Goal: Transaction & Acquisition: Book appointment/travel/reservation

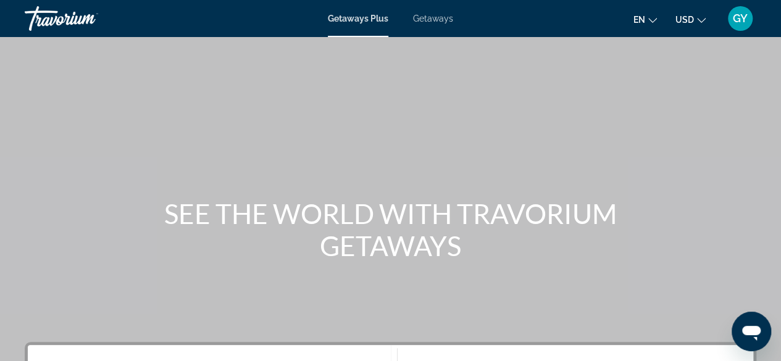
click at [446, 18] on span "Getaways" at bounding box center [433, 19] width 40 height 10
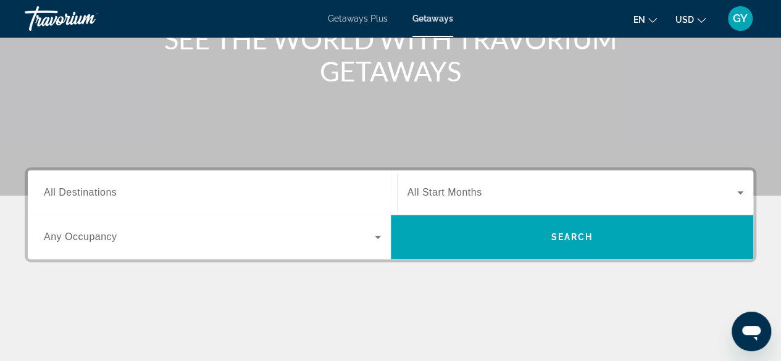
scroll to position [172, 0]
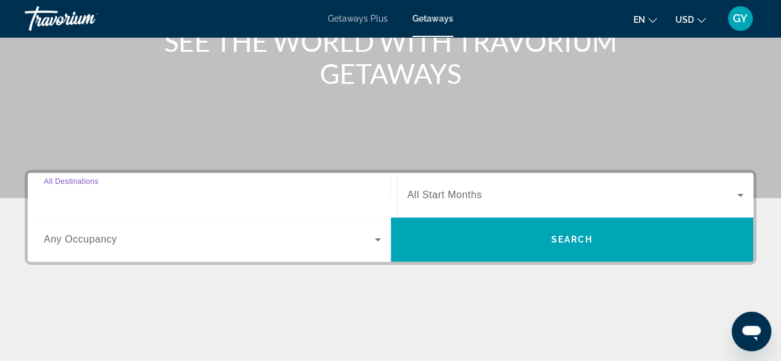
click at [134, 189] on input "Destination All Destinations" at bounding box center [212, 195] width 337 height 15
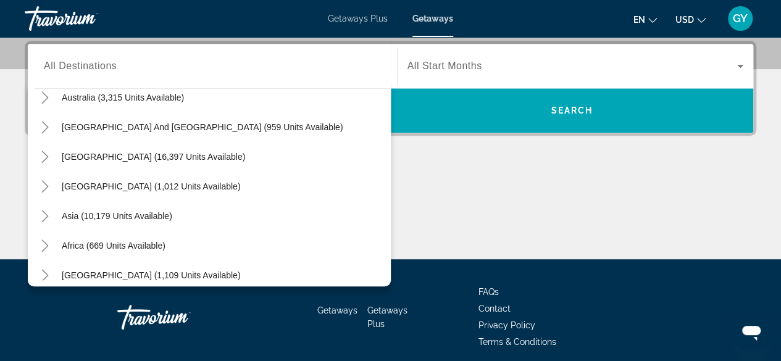
scroll to position [200, 0]
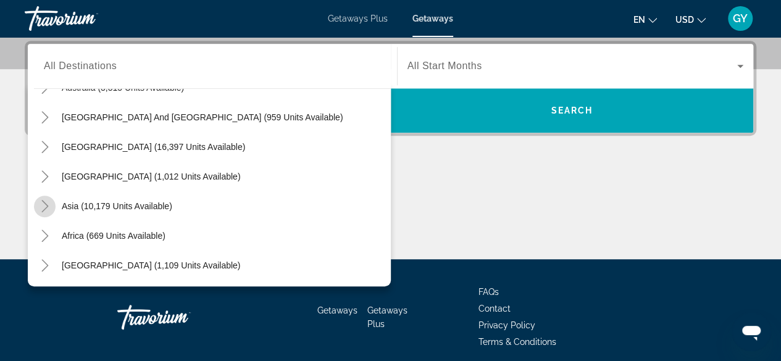
click at [47, 202] on icon "Toggle Asia (10,179 units available)" at bounding box center [45, 206] width 12 height 12
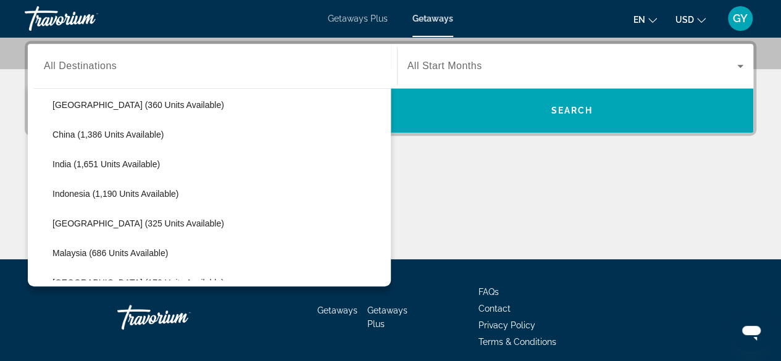
scroll to position [350, 0]
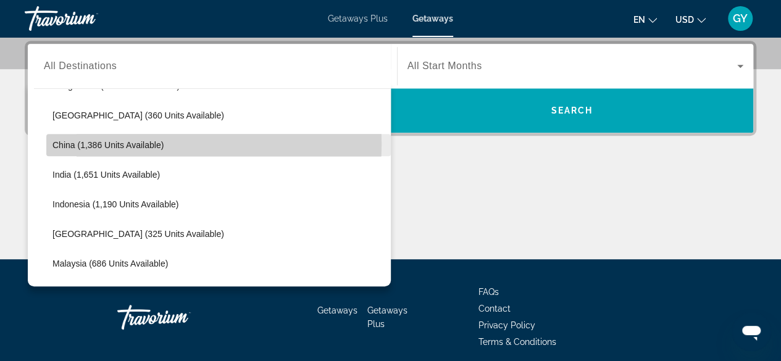
click at [150, 143] on span "China (1,386 units available)" at bounding box center [107, 145] width 111 height 10
type input "**********"
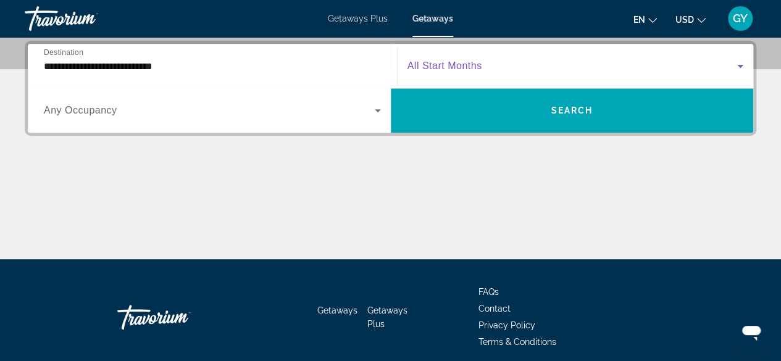
click at [660, 65] on span "Search widget" at bounding box center [572, 66] width 330 height 15
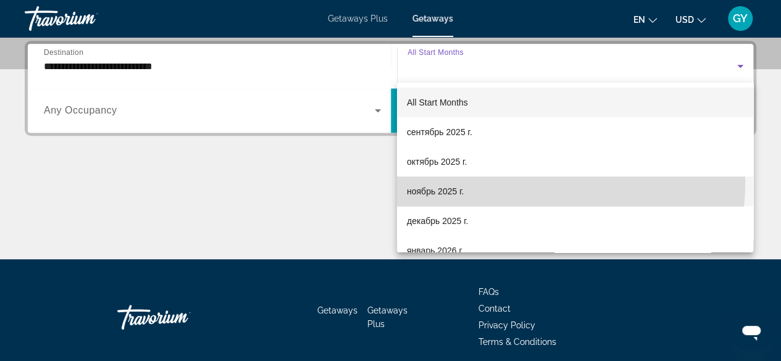
click at [535, 183] on mat-option "ноябрь 2025 г." at bounding box center [575, 192] width 356 height 30
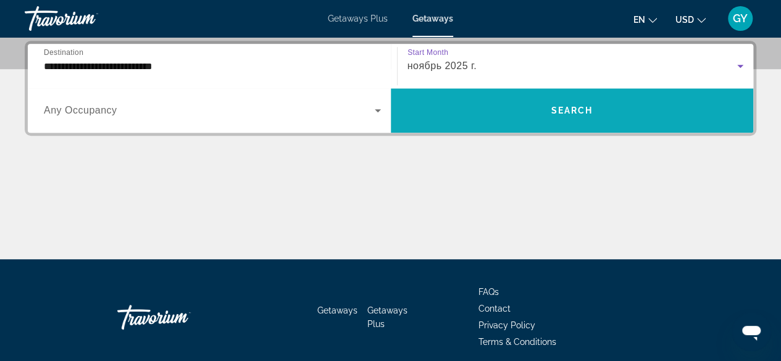
click at [591, 109] on span "Search" at bounding box center [572, 111] width 42 height 10
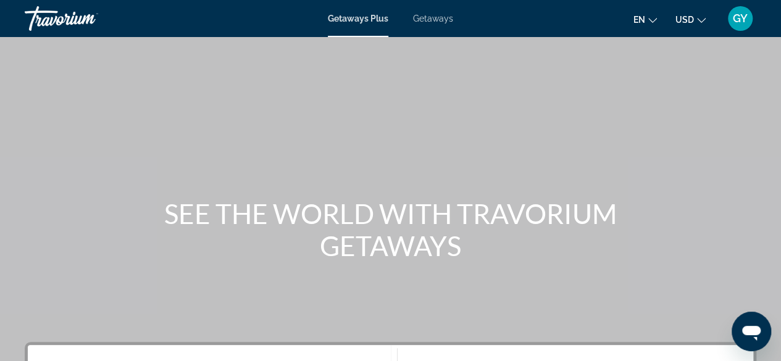
click at [438, 17] on span "Getaways" at bounding box center [433, 19] width 40 height 10
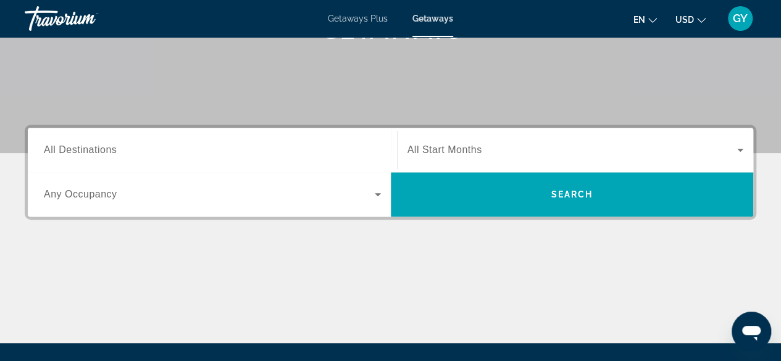
scroll to position [232, 0]
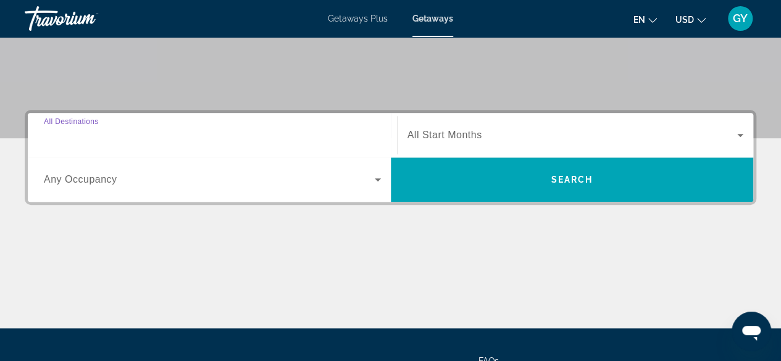
click at [227, 133] on input "Destination All Destinations" at bounding box center [212, 135] width 337 height 15
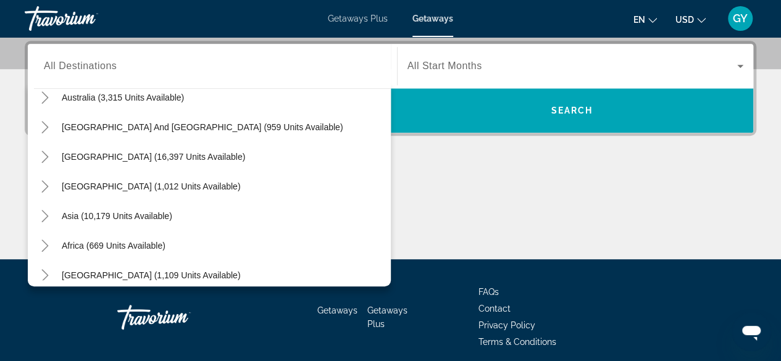
scroll to position [194, 0]
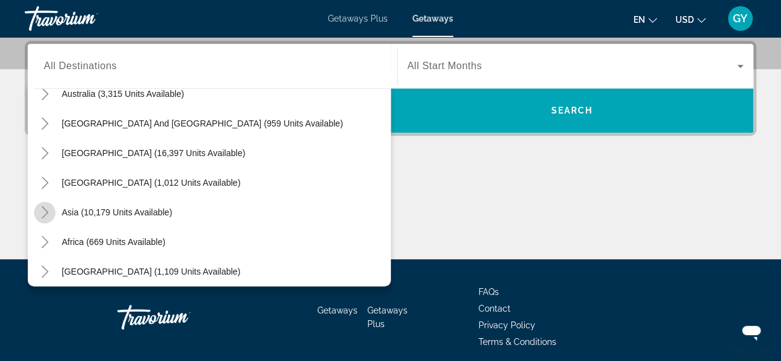
click at [44, 212] on icon "Toggle Asia (10,179 units available)" at bounding box center [45, 212] width 12 height 12
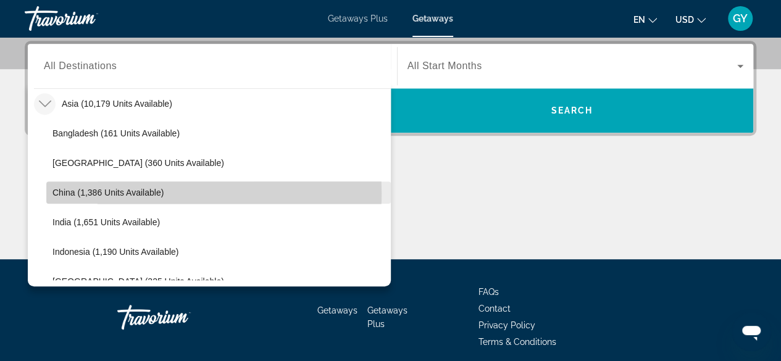
click at [82, 192] on span "China (1,386 units available)" at bounding box center [107, 193] width 111 height 10
type input "**********"
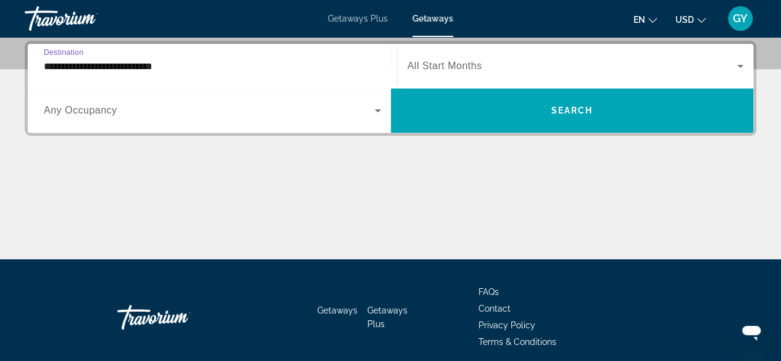
click at [497, 63] on span "Search widget" at bounding box center [572, 66] width 330 height 15
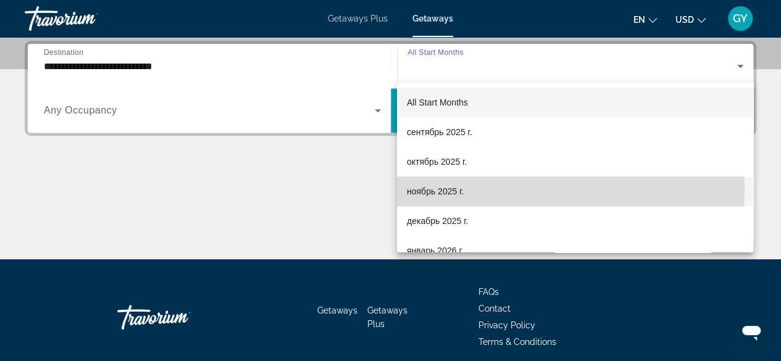
click at [461, 187] on span "ноябрь 2025 г." at bounding box center [435, 191] width 57 height 15
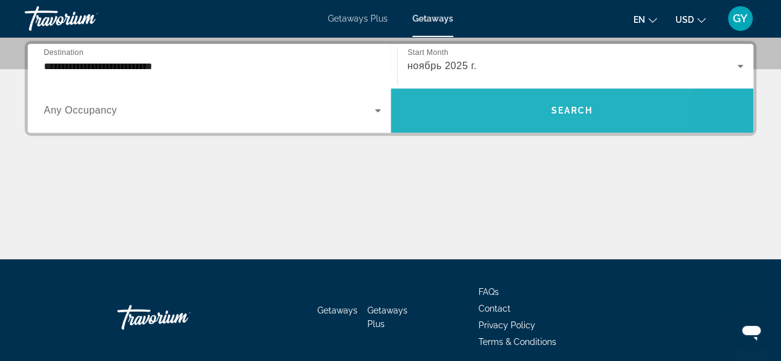
click at [487, 108] on span "Search widget" at bounding box center [572, 111] width 363 height 30
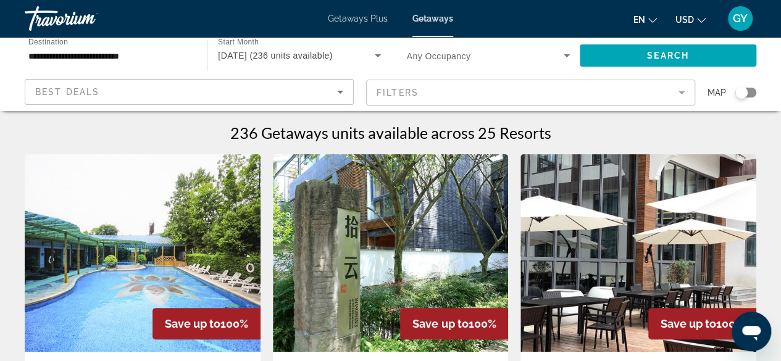
click at [578, 93] on mat-form-field "Filters" at bounding box center [530, 93] width 329 height 26
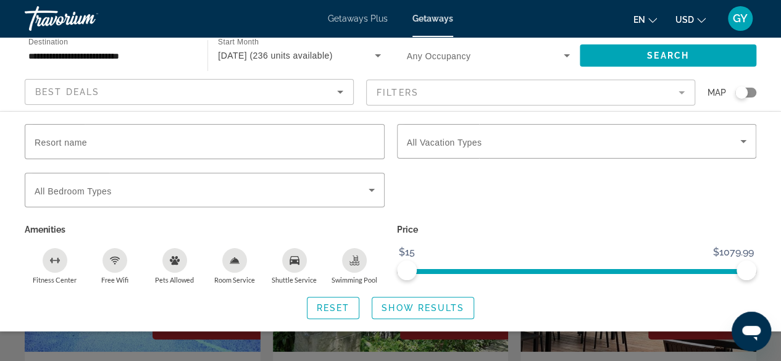
click at [665, 80] on mat-form-field "Filters" at bounding box center [530, 93] width 329 height 26
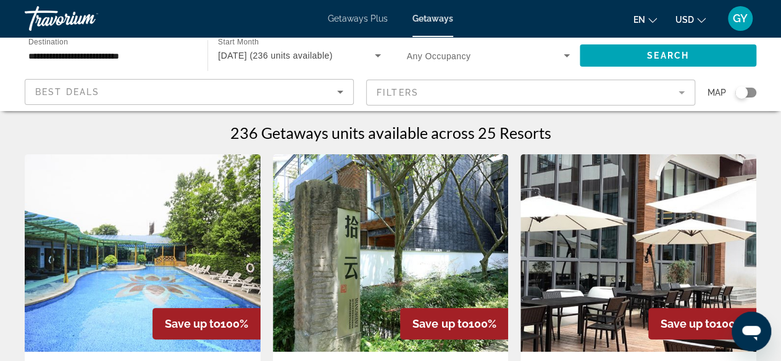
click at [662, 92] on mat-form-field "Filters" at bounding box center [530, 93] width 329 height 26
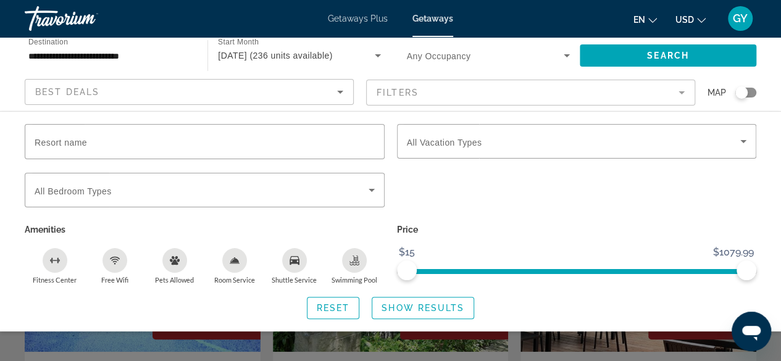
click at [681, 92] on mat-form-field "Filters" at bounding box center [530, 93] width 329 height 26
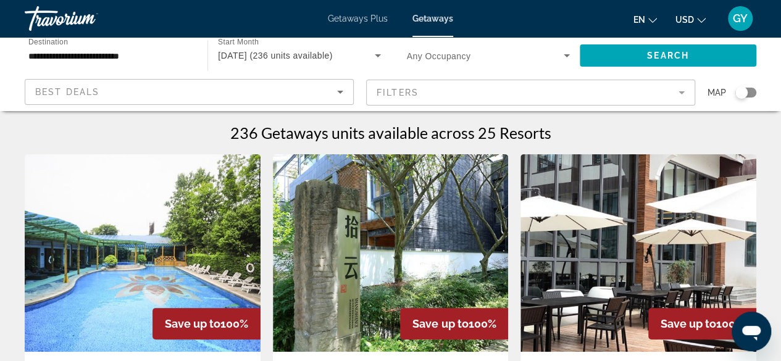
click at [681, 92] on mat-form-field "Filters" at bounding box center [530, 93] width 329 height 26
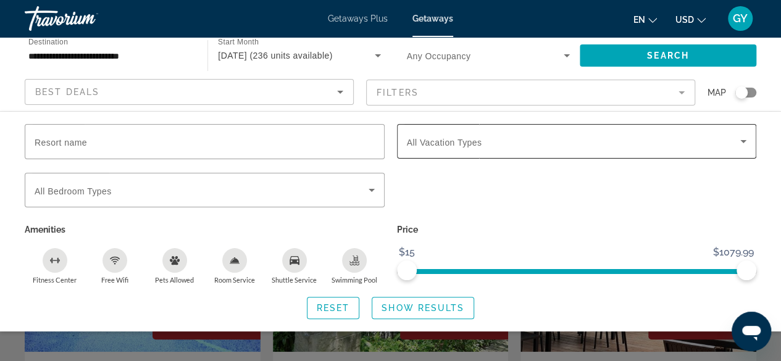
click at [685, 143] on span "Search widget" at bounding box center [574, 141] width 334 height 15
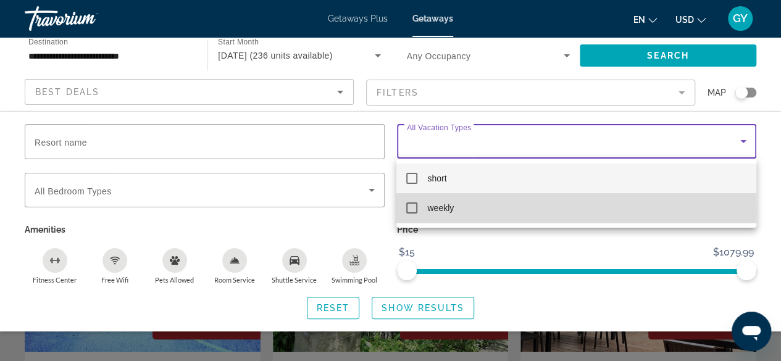
click at [414, 209] on mat-pseudo-checkbox at bounding box center [411, 207] width 11 height 11
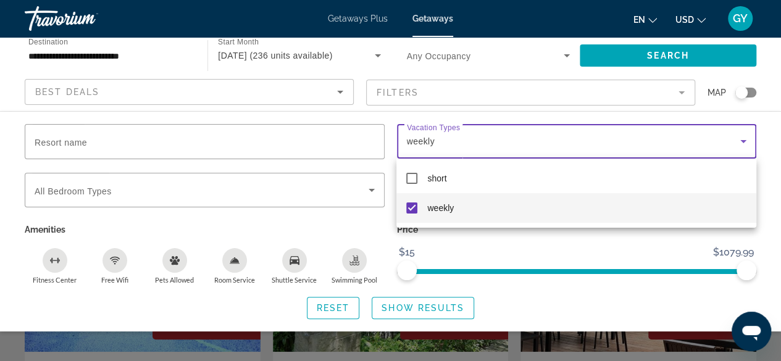
click at [423, 310] on div at bounding box center [390, 180] width 781 height 361
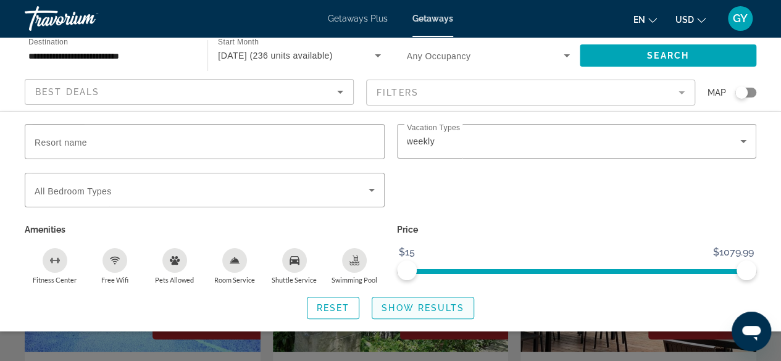
click at [428, 304] on span "Show Results" at bounding box center [422, 308] width 83 height 10
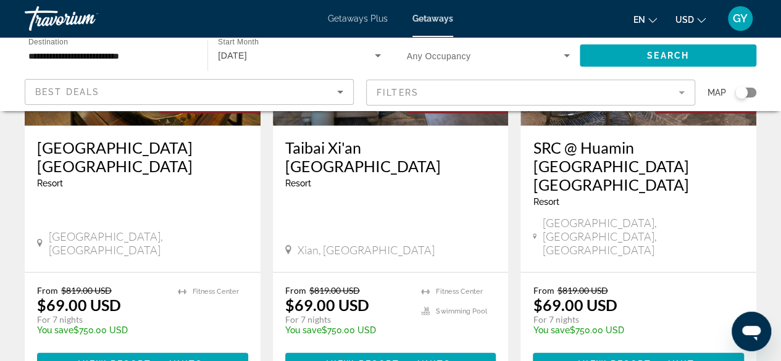
scroll to position [1576, 0]
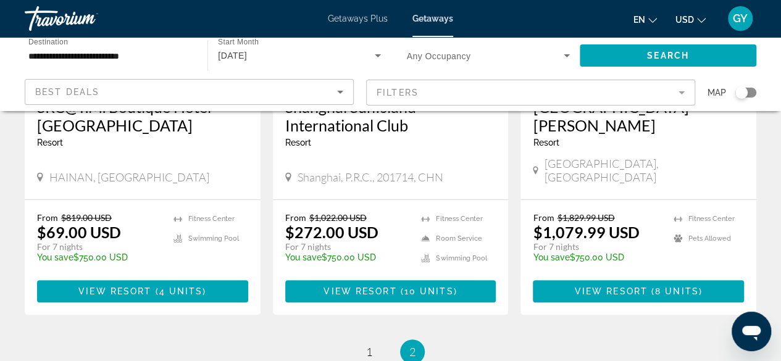
scroll to position [265, 0]
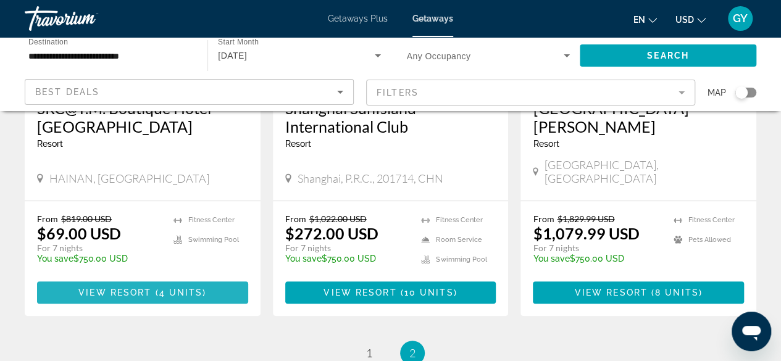
click at [174, 288] on span "4 units" at bounding box center [181, 293] width 44 height 10
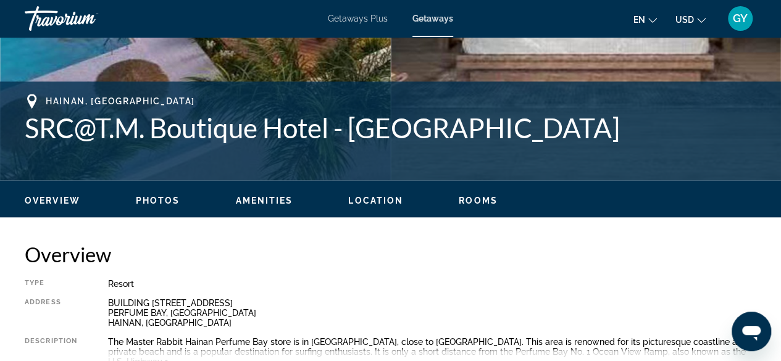
scroll to position [439, 0]
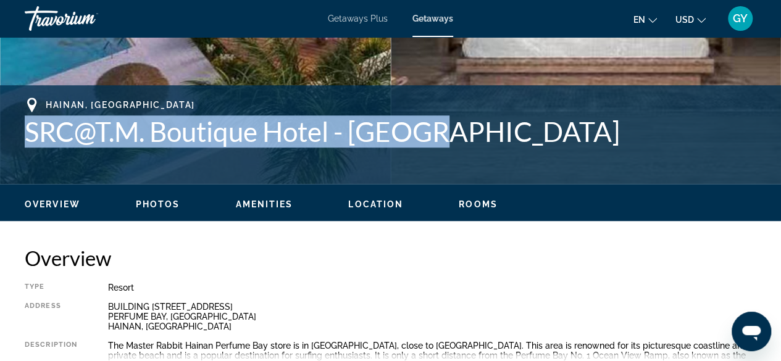
drag, startPoint x: 443, startPoint y: 134, endPoint x: 0, endPoint y: 126, distance: 442.6
click at [0, 126] on div "[GEOGRAPHIC_DATA], [GEOGRAPHIC_DATA] SRC@T.M. Boutique Hotel - Hainan Address B…" at bounding box center [390, 135] width 781 height 74
copy h1 "SRC@T.M. Boutique Hotel - [GEOGRAPHIC_DATA]"
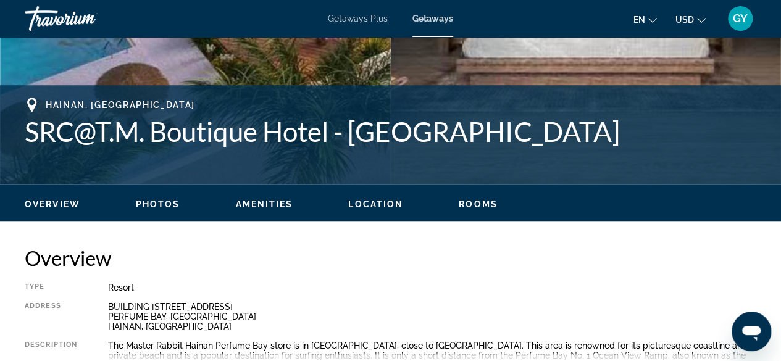
click at [206, 183] on div "[GEOGRAPHIC_DATA], [GEOGRAPHIC_DATA] SRC@T.M. Boutique Hotel - Hainan Address B…" at bounding box center [390, 134] width 781 height 99
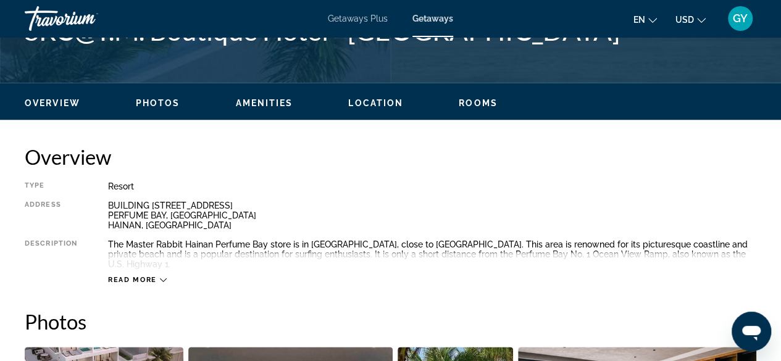
scroll to position [544, 0]
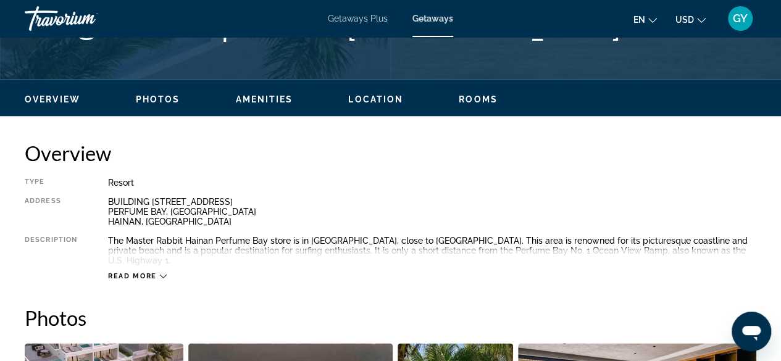
click at [156, 272] on span "Read more" at bounding box center [132, 276] width 49 height 8
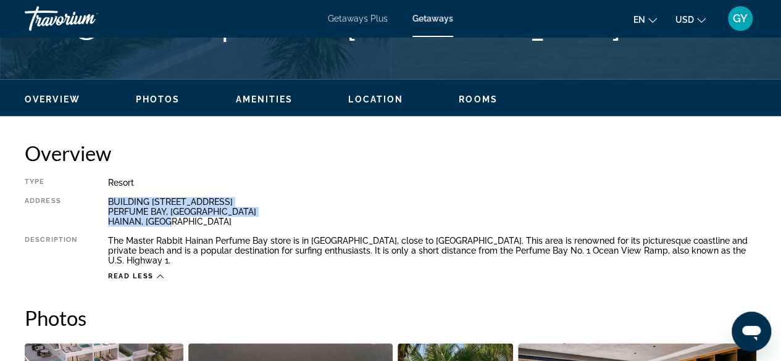
drag, startPoint x: 104, startPoint y: 201, endPoint x: 172, endPoint y: 227, distance: 72.9
click at [172, 227] on div "Type Resort All-Inclusive No All-Inclusive Address BUILDING [STREET_ADDRESS] De…" at bounding box center [390, 229] width 731 height 103
copy div "BUILDING [STREET_ADDRESS]"
click at [177, 150] on h2 "Overview" at bounding box center [390, 153] width 731 height 25
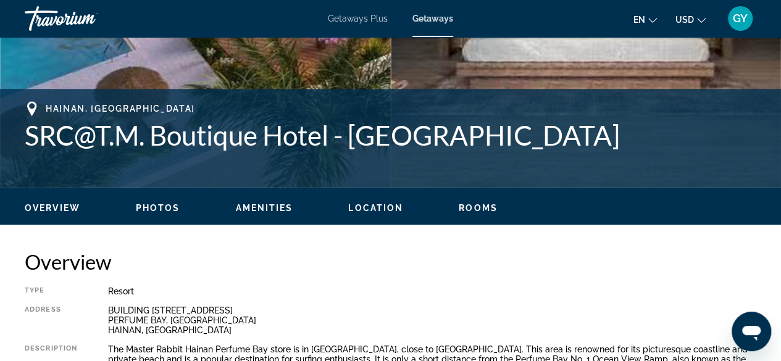
scroll to position [446, 0]
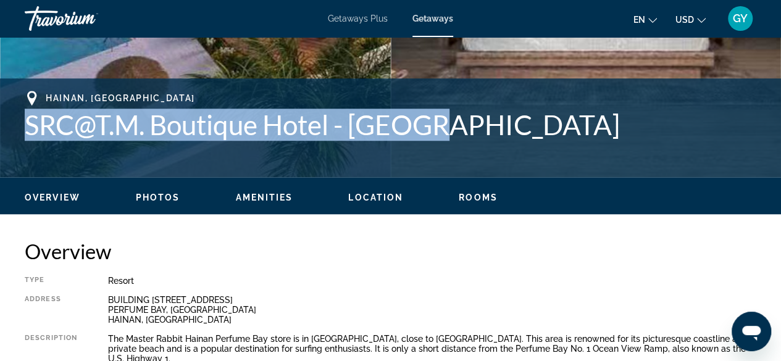
drag, startPoint x: 437, startPoint y: 127, endPoint x: 13, endPoint y: 136, distance: 424.1
click at [13, 136] on div "[GEOGRAPHIC_DATA], [GEOGRAPHIC_DATA] SRC@T.M. Boutique Hotel - Hainan Address B…" at bounding box center [390, 128] width 781 height 74
copy h1 "SRC@T.M. Boutique Hotel - [GEOGRAPHIC_DATA]"
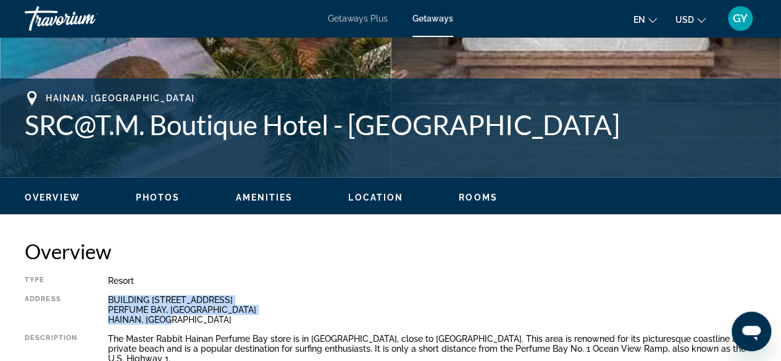
drag, startPoint x: 105, startPoint y: 299, endPoint x: 176, endPoint y: 322, distance: 74.6
click at [176, 322] on div "Type Resort All-Inclusive No All-Inclusive Address BUILDING [STREET_ADDRESS] De…" at bounding box center [390, 327] width 731 height 103
copy div "BUILDING [STREET_ADDRESS]"
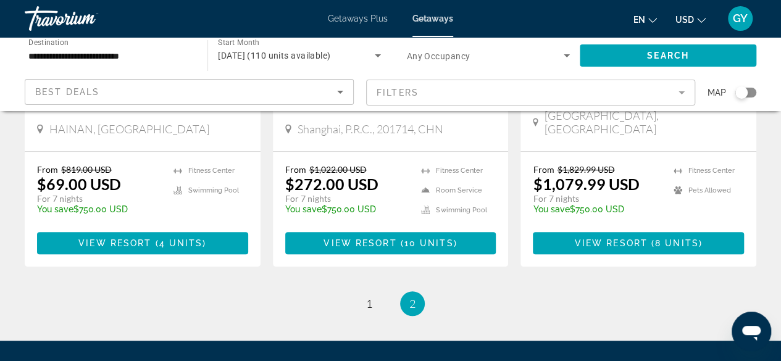
scroll to position [314, 0]
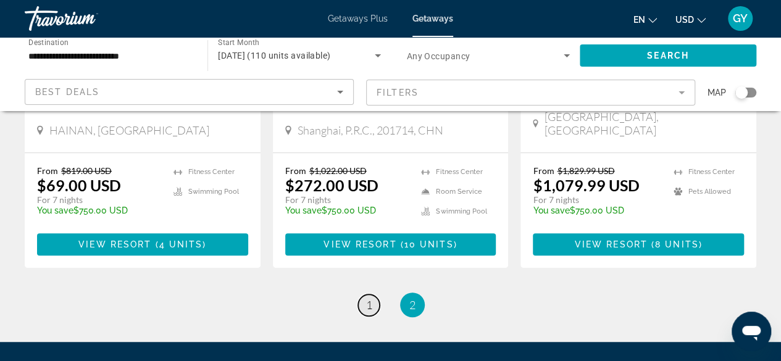
click at [364, 294] on link "page 1" at bounding box center [369, 305] width 22 height 22
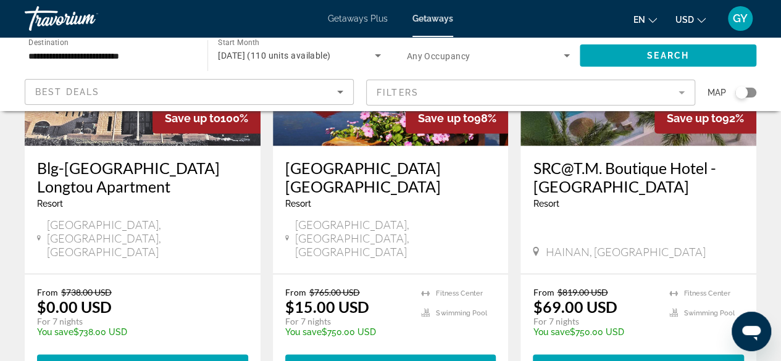
scroll to position [1127, 0]
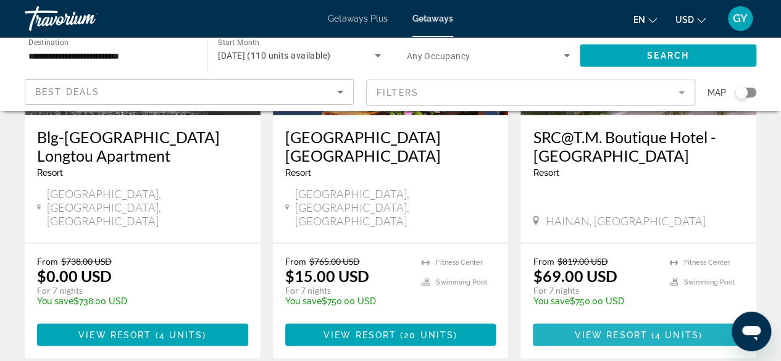
click at [670, 330] on span "4 units" at bounding box center [677, 335] width 44 height 10
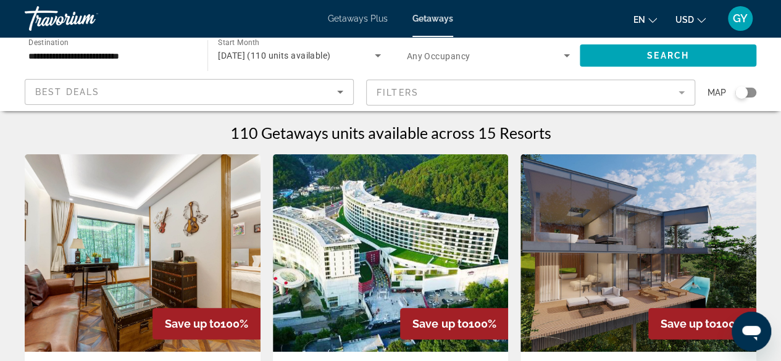
click at [363, 19] on span "Getaways Plus" at bounding box center [358, 19] width 60 height 10
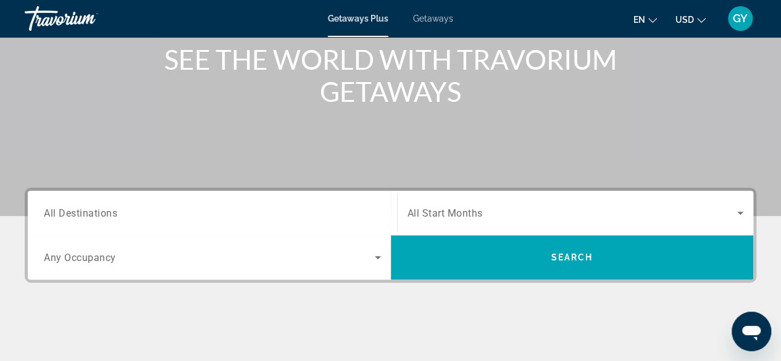
scroll to position [163, 0]
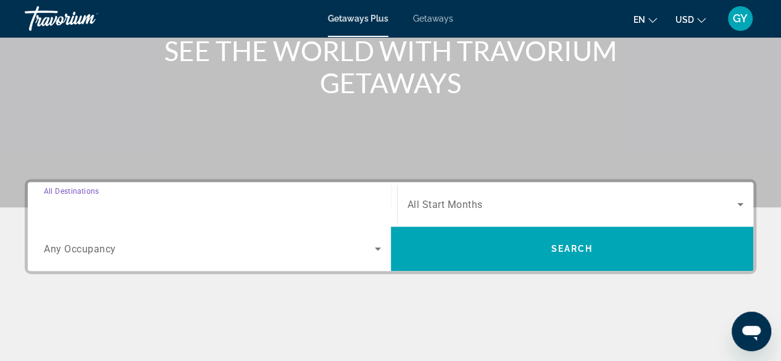
click at [151, 201] on input "Destination All Destinations" at bounding box center [212, 205] width 337 height 15
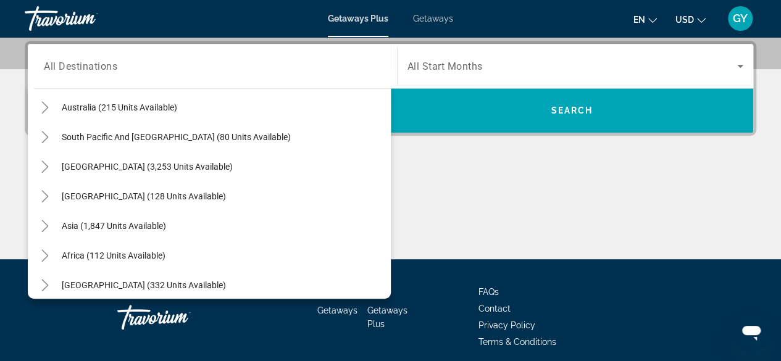
scroll to position [200, 0]
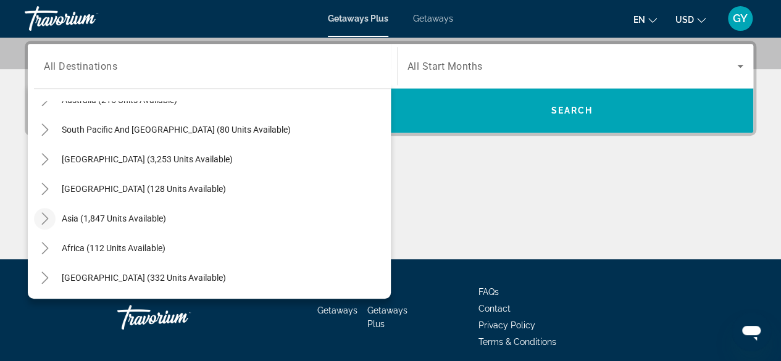
click at [47, 210] on mat-icon "Toggle Asia (1,847 units available)" at bounding box center [45, 219] width 22 height 22
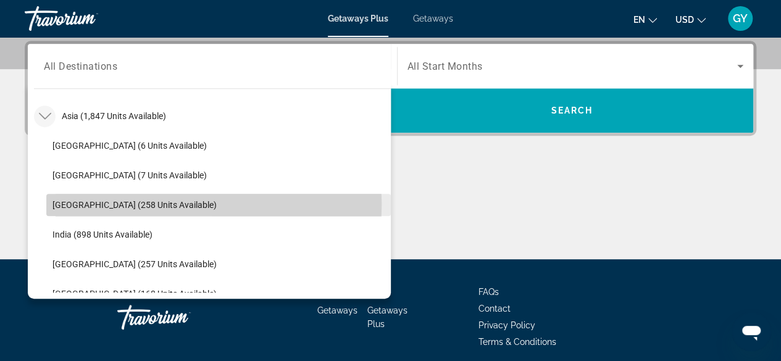
click at [61, 204] on span "[GEOGRAPHIC_DATA] (258 units available)" at bounding box center [134, 205] width 164 height 10
type input "**********"
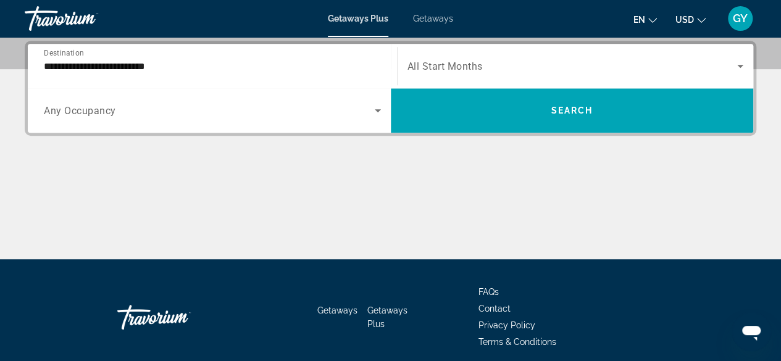
click at [454, 69] on span "All Start Months" at bounding box center [444, 66] width 75 height 12
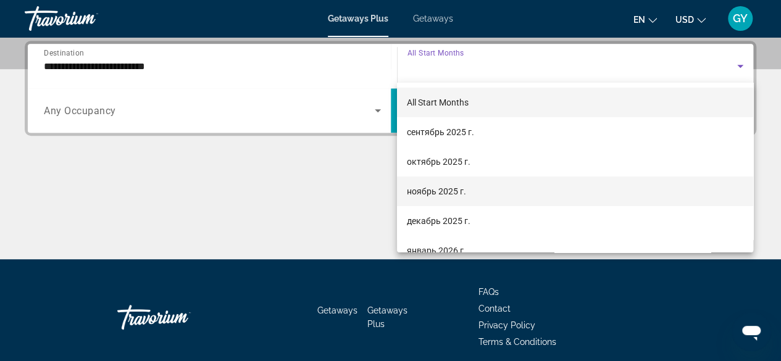
click at [457, 194] on span "ноябрь 2025 г." at bounding box center [436, 191] width 59 height 15
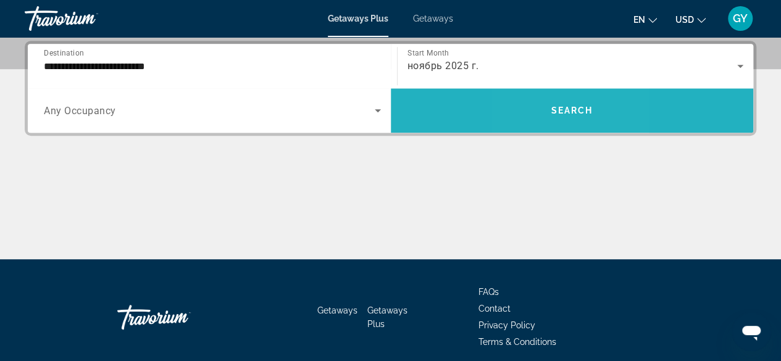
click at [544, 109] on span "Search widget" at bounding box center [572, 111] width 363 height 30
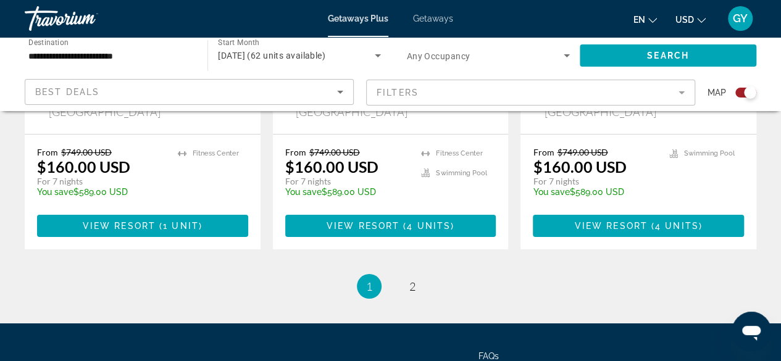
scroll to position [2110, 0]
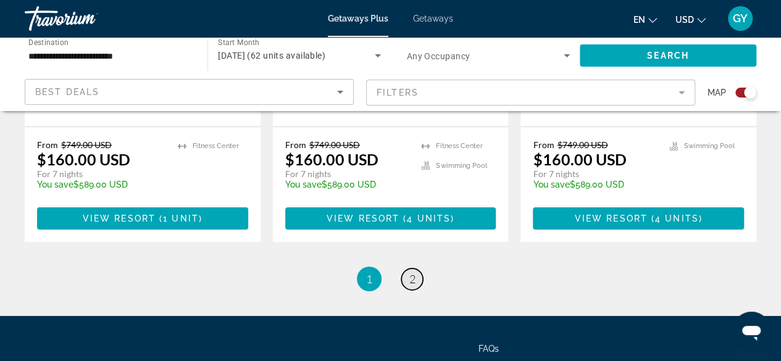
click at [412, 272] on span "2" at bounding box center [412, 279] width 6 height 14
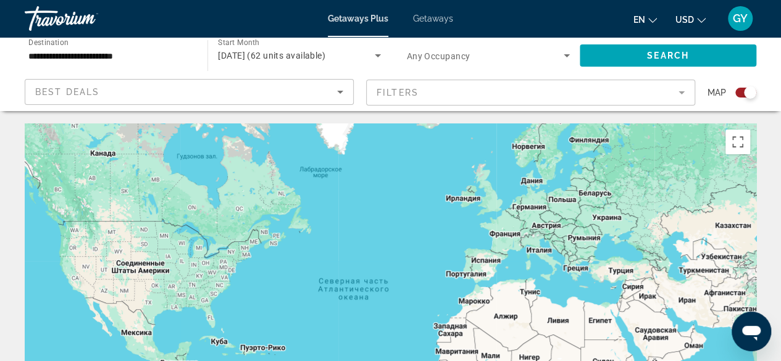
click at [436, 17] on span "Getaways" at bounding box center [433, 19] width 40 height 10
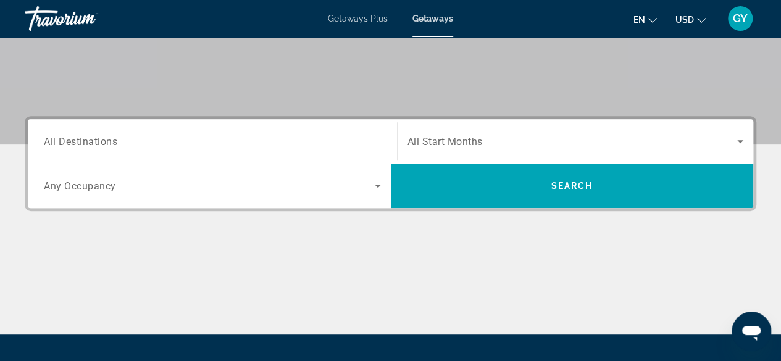
scroll to position [238, 0]
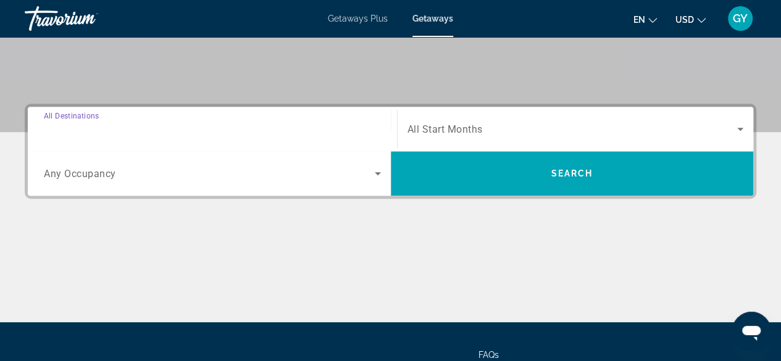
click at [268, 122] on input "Destination All Destinations" at bounding box center [212, 129] width 337 height 15
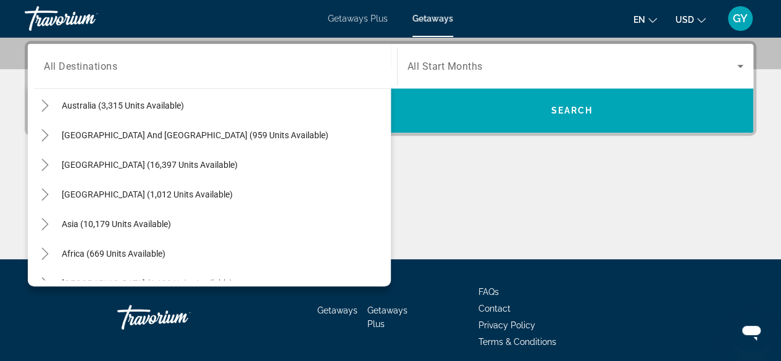
scroll to position [200, 0]
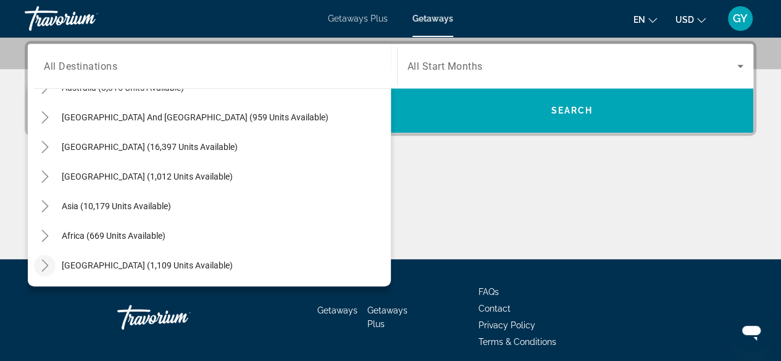
click at [40, 262] on icon "Toggle Middle East (1,109 units available)" at bounding box center [45, 265] width 12 height 12
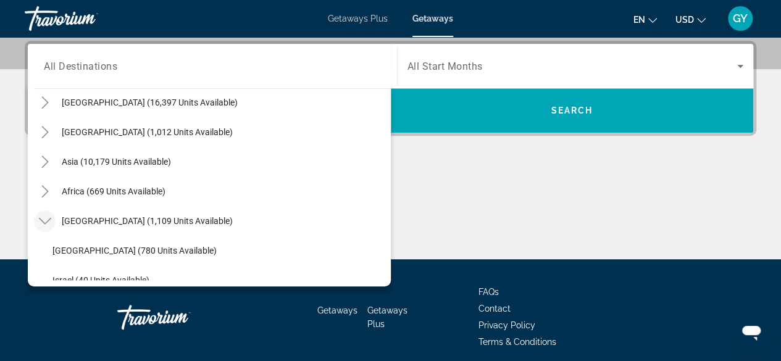
scroll to position [241, 0]
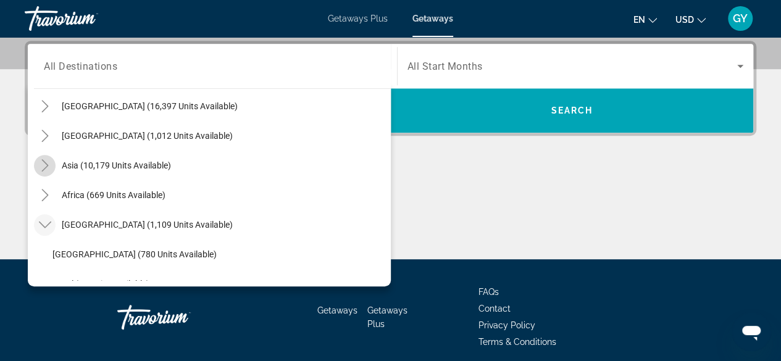
click at [43, 163] on icon "Toggle Asia (10,179 units available)" at bounding box center [45, 165] width 12 height 12
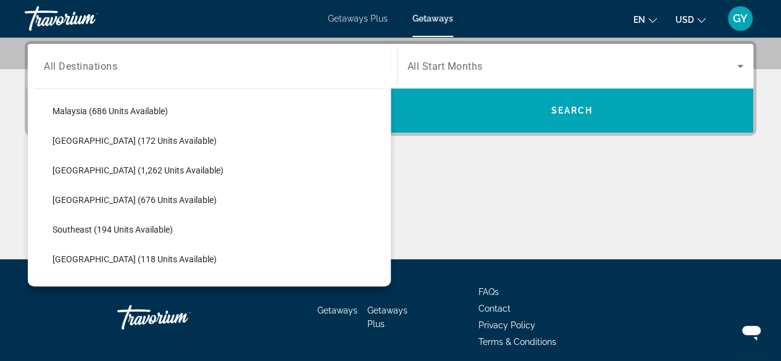
scroll to position [507, 0]
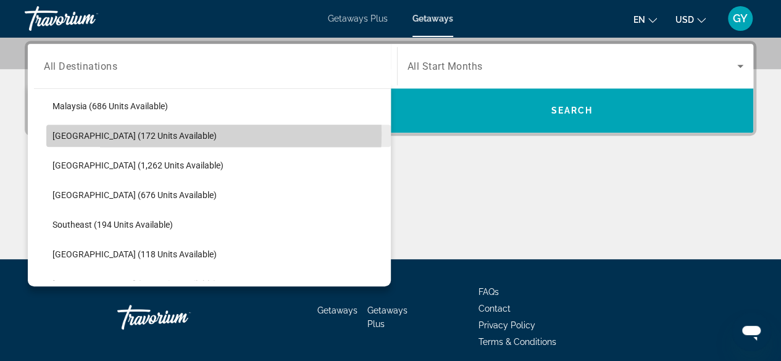
click at [162, 133] on span "[GEOGRAPHIC_DATA] (172 units available)" at bounding box center [134, 136] width 164 height 10
type input "**********"
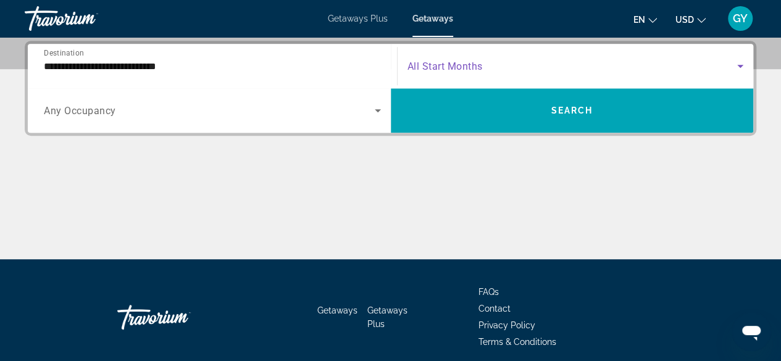
click at [493, 67] on span "Search widget" at bounding box center [572, 66] width 330 height 15
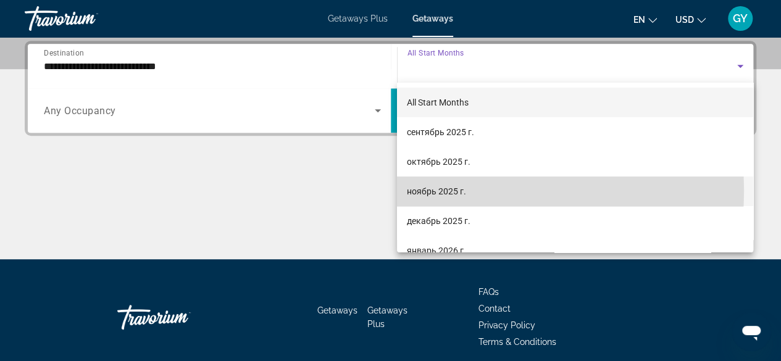
click at [470, 191] on mat-option "ноябрь 2025 г." at bounding box center [575, 192] width 356 height 30
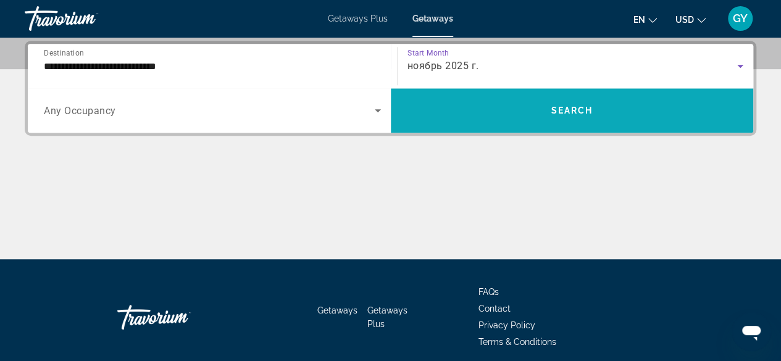
click at [567, 106] on span "Search" at bounding box center [572, 111] width 42 height 10
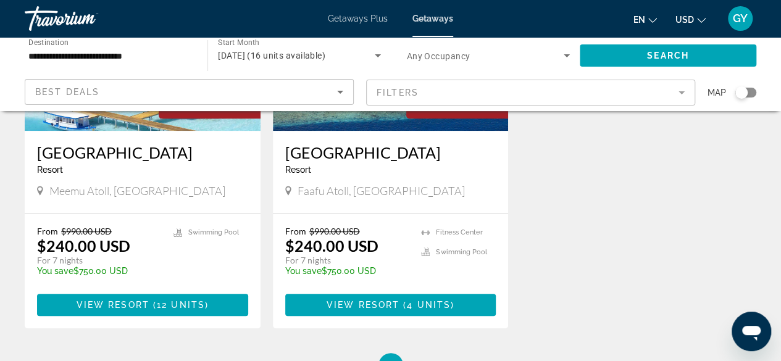
scroll to position [226, 0]
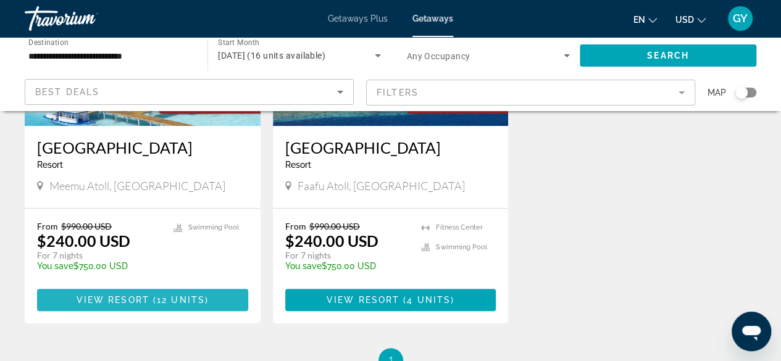
click at [154, 299] on span "( 12 units )" at bounding box center [178, 300] width 59 height 10
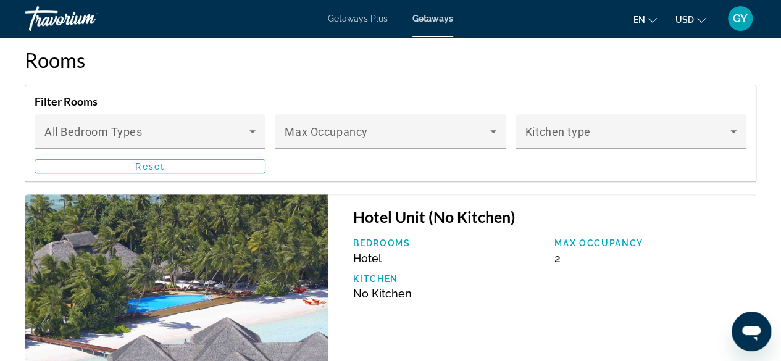
scroll to position [2548, 0]
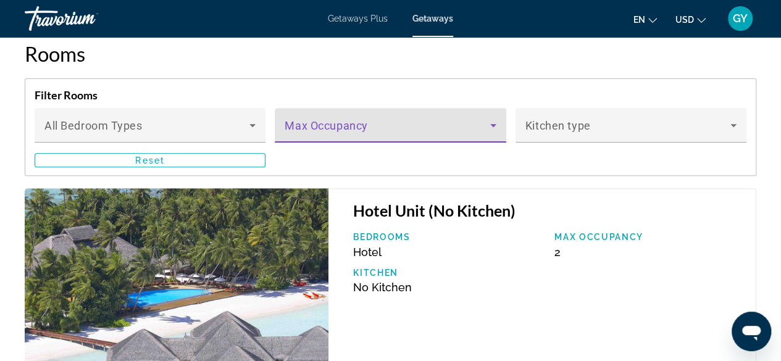
click at [495, 126] on icon "Main content" at bounding box center [493, 125] width 15 height 15
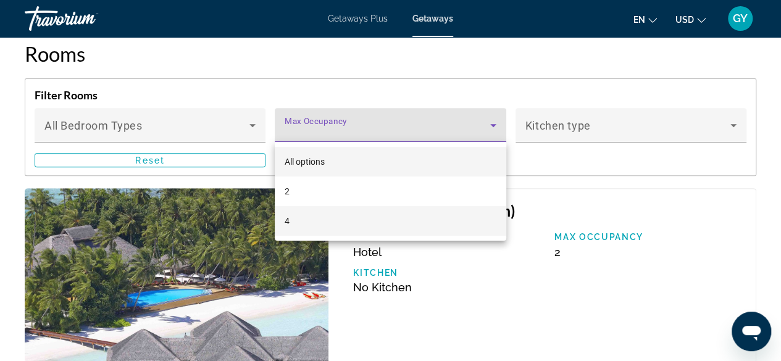
click at [450, 211] on mat-option "4" at bounding box center [390, 221] width 231 height 30
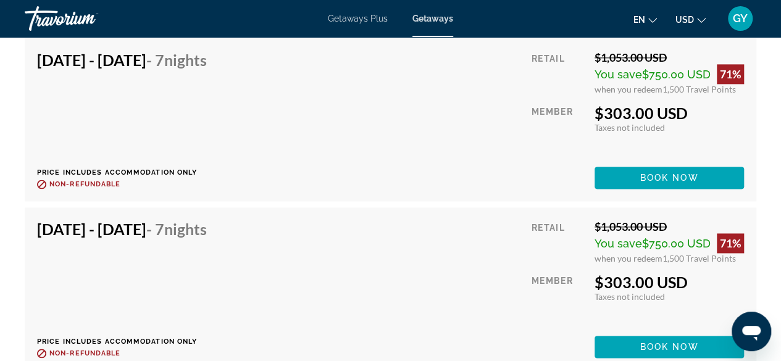
scroll to position [3108, 0]
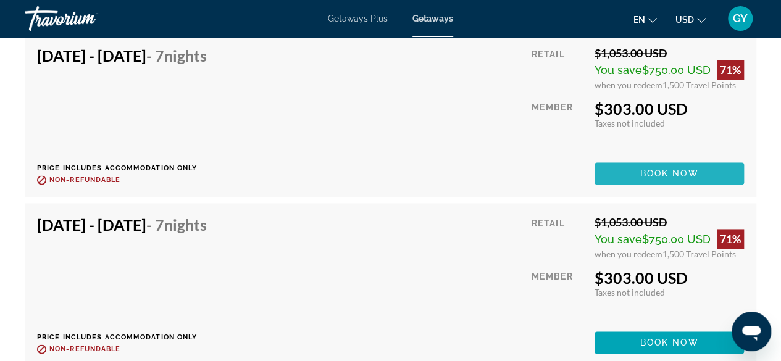
click at [678, 171] on span "Book now" at bounding box center [669, 174] width 59 height 10
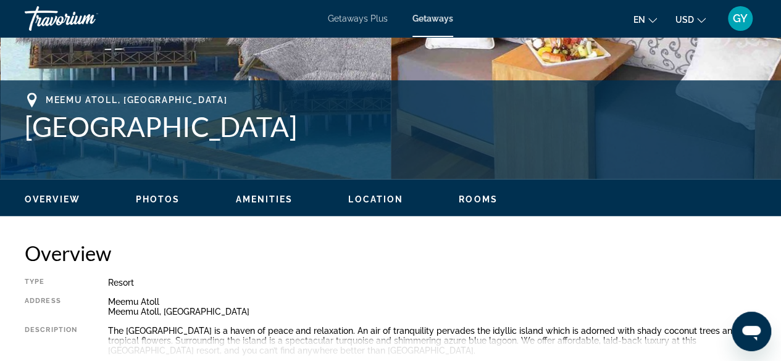
scroll to position [451, 0]
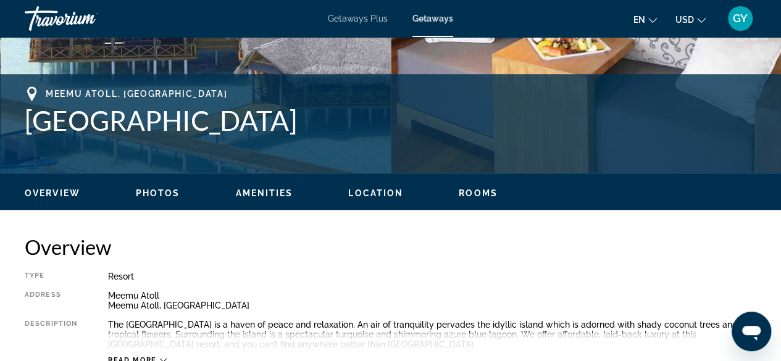
drag, startPoint x: 336, startPoint y: 122, endPoint x: 0, endPoint y: 130, distance: 335.9
click at [0, 130] on div "Meemu Atoll, [GEOGRAPHIC_DATA] [GEOGRAPHIC_DATA] Address [GEOGRAPHIC_DATA], [GE…" at bounding box center [390, 123] width 781 height 74
copy h1 "[GEOGRAPHIC_DATA]"
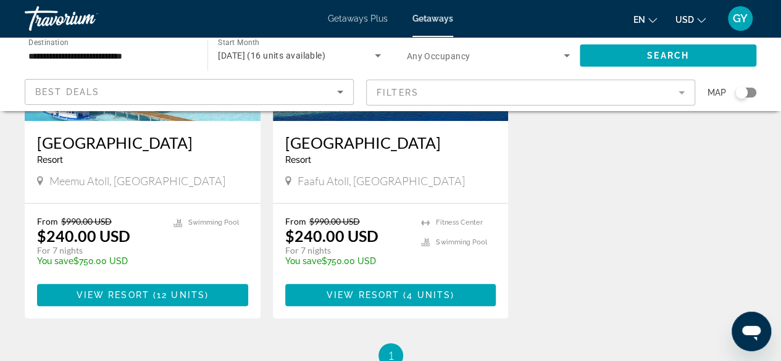
scroll to position [235, 0]
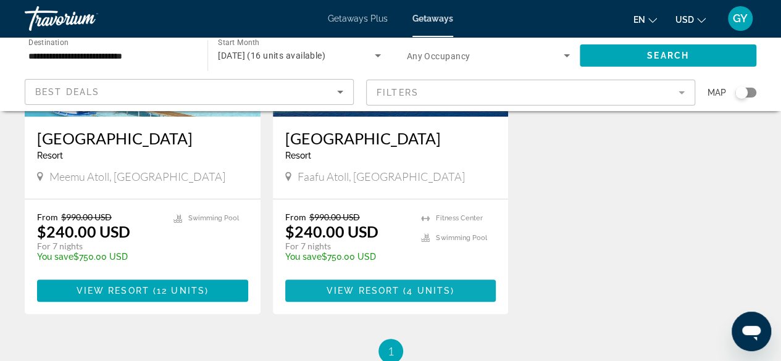
click at [381, 286] on span "View Resort" at bounding box center [363, 291] width 73 height 10
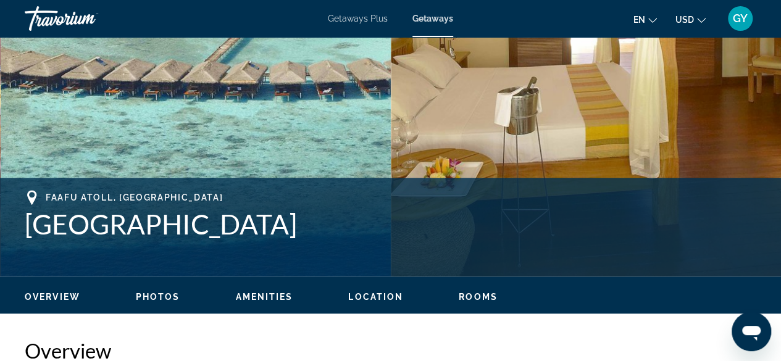
scroll to position [338, 0]
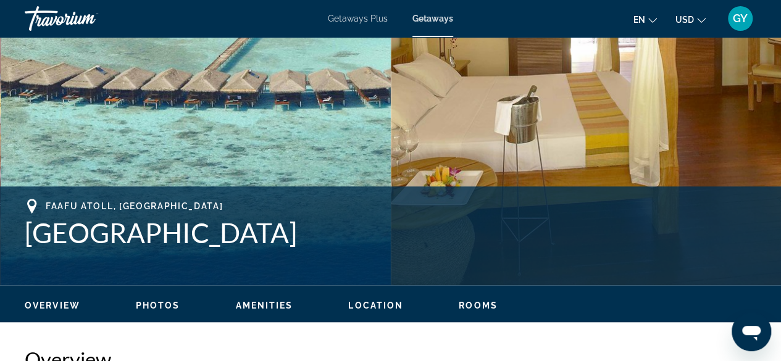
drag, startPoint x: 290, startPoint y: 236, endPoint x: 1, endPoint y: 225, distance: 289.1
click at [1, 225] on div "Faafu Atoll, [GEOGRAPHIC_DATA] [GEOGRAPHIC_DATA] Address [GEOGRAPHIC_DATA], [GE…" at bounding box center [390, 236] width 781 height 74
copy h1 "[GEOGRAPHIC_DATA]"
click at [348, 234] on h1 "[GEOGRAPHIC_DATA]" at bounding box center [390, 233] width 731 height 32
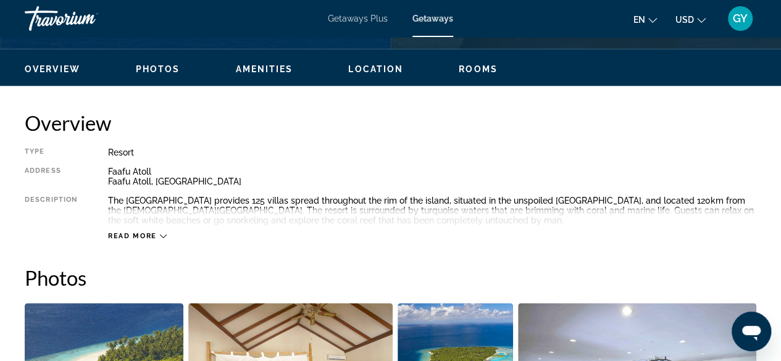
scroll to position [579, 0]
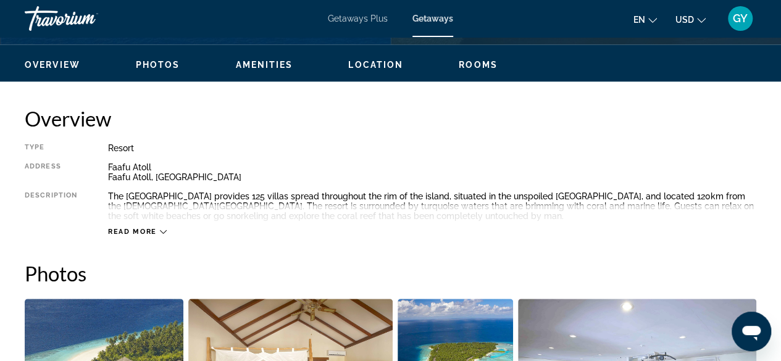
click at [159, 230] on div "Read more" at bounding box center [137, 232] width 59 height 8
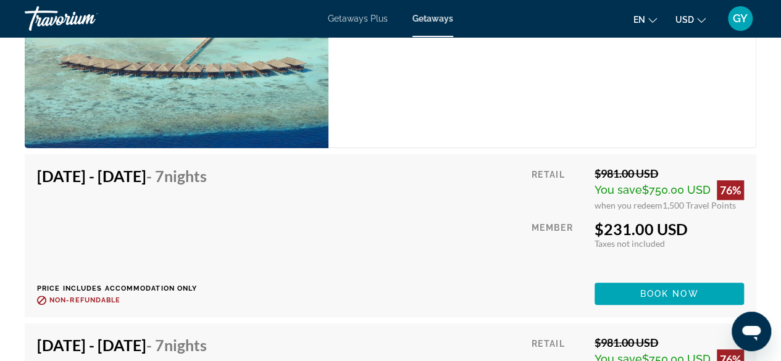
scroll to position [2686, 0]
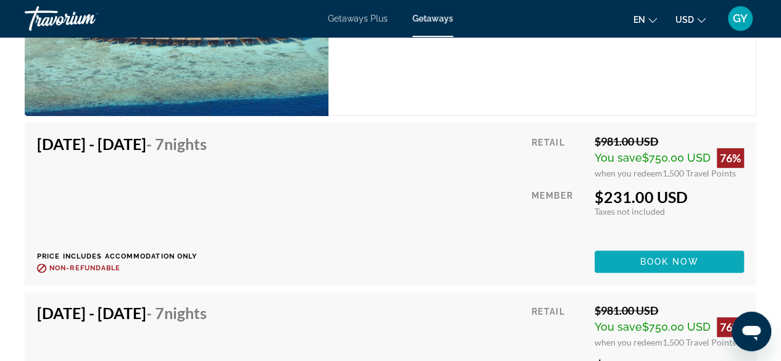
click at [684, 254] on span "Main content" at bounding box center [668, 262] width 149 height 30
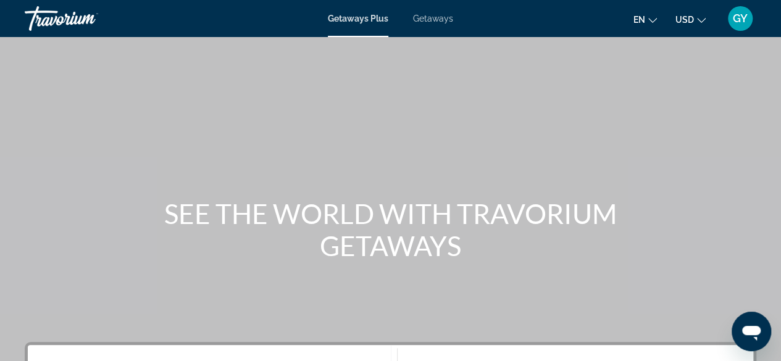
click at [442, 19] on span "Getaways" at bounding box center [433, 19] width 40 height 10
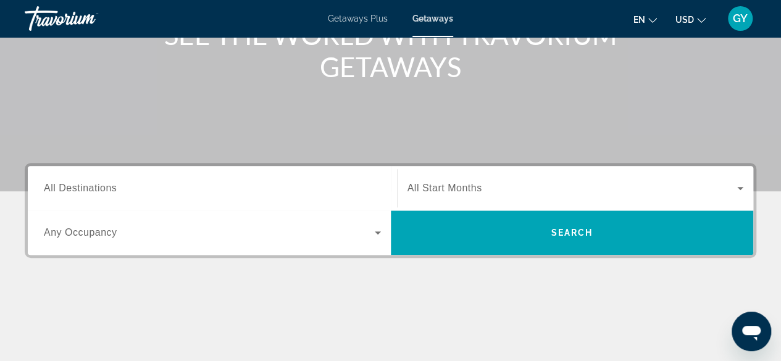
scroll to position [181, 0]
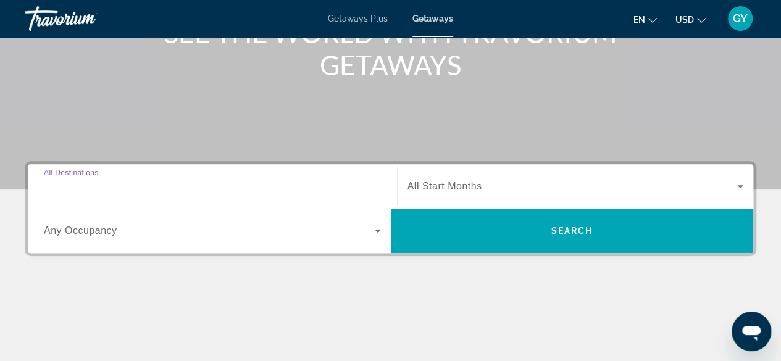
click at [182, 180] on input "Destination All Destinations" at bounding box center [212, 187] width 337 height 15
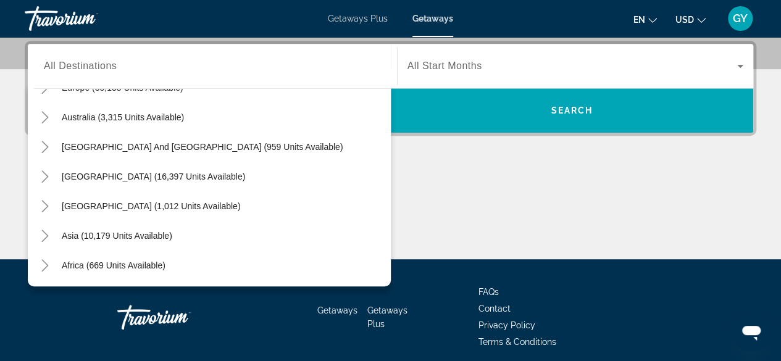
scroll to position [200, 0]
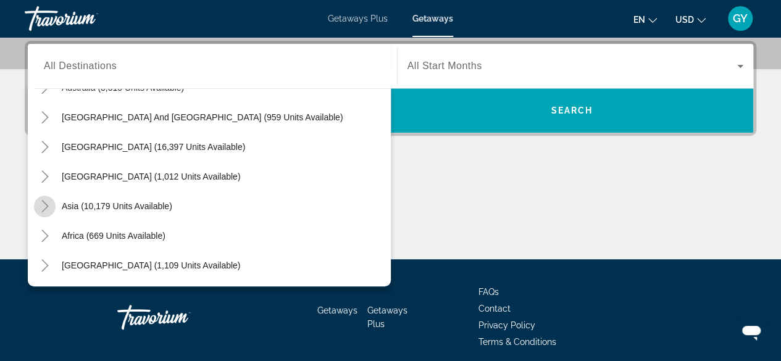
click at [38, 202] on mat-icon "Toggle Asia (10,179 units available)" at bounding box center [45, 207] width 22 height 22
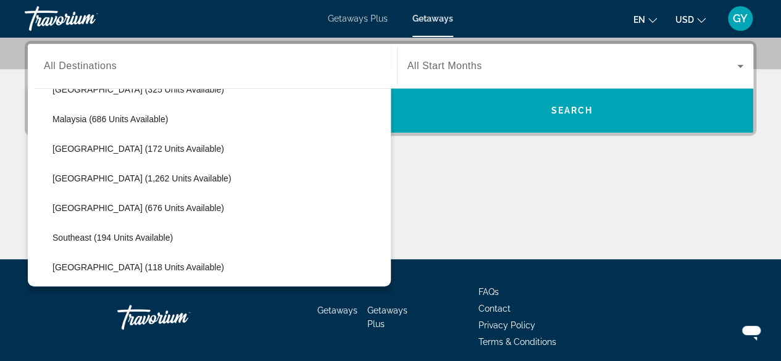
scroll to position [505, 0]
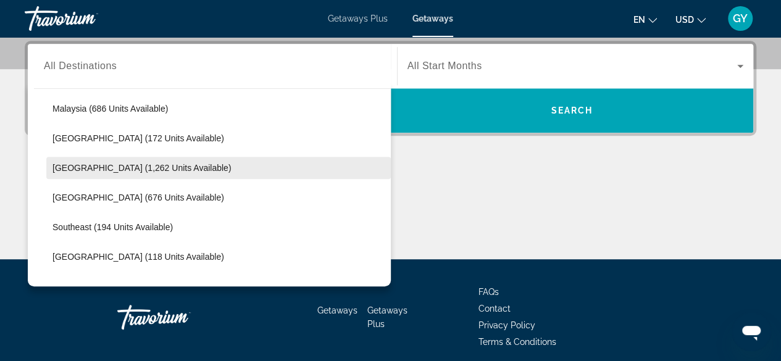
click at [198, 162] on span "Search widget" at bounding box center [218, 168] width 344 height 30
type input "**********"
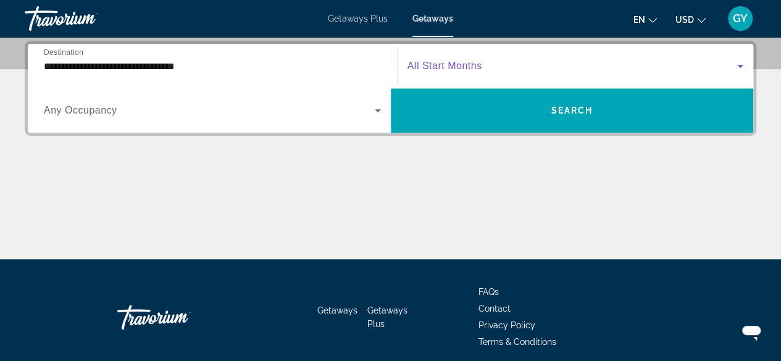
click at [487, 68] on span "Search widget" at bounding box center [572, 66] width 330 height 15
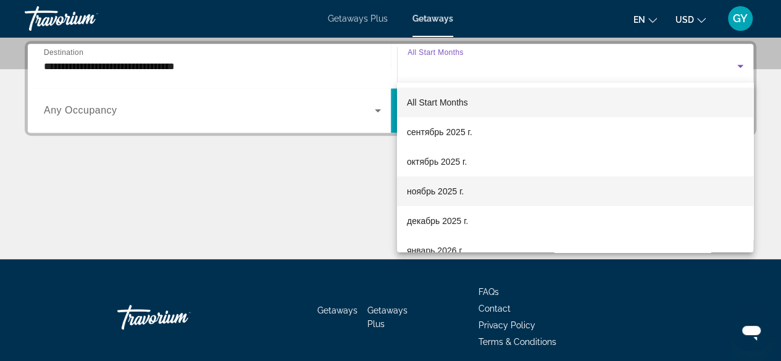
click at [443, 188] on span "ноябрь 2025 г." at bounding box center [435, 191] width 57 height 15
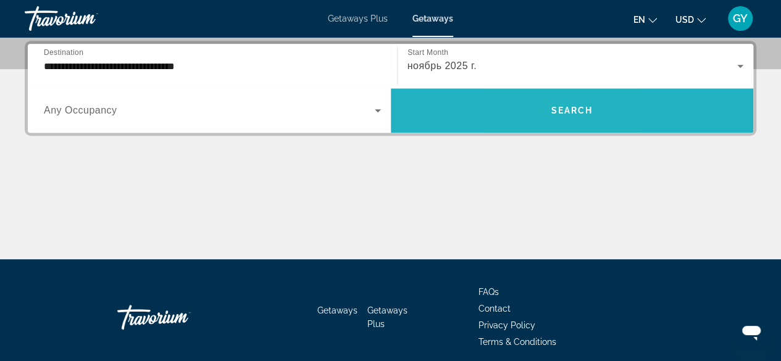
click at [541, 105] on span "Search widget" at bounding box center [572, 111] width 363 height 30
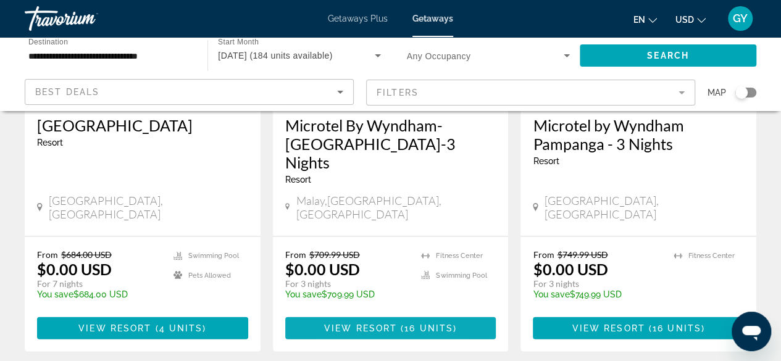
scroll to position [1150, 0]
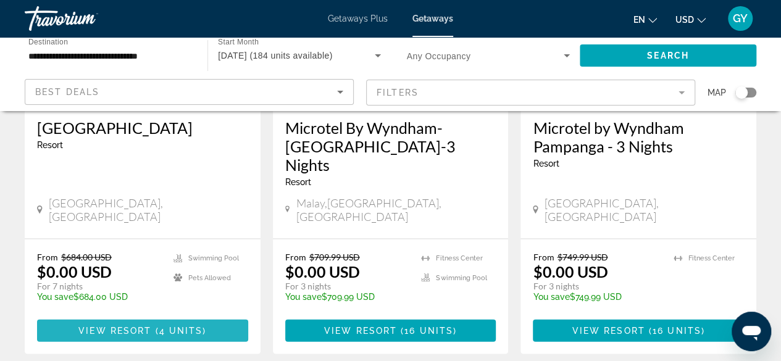
click at [201, 325] on span "( 4 units )" at bounding box center [178, 330] width 55 height 10
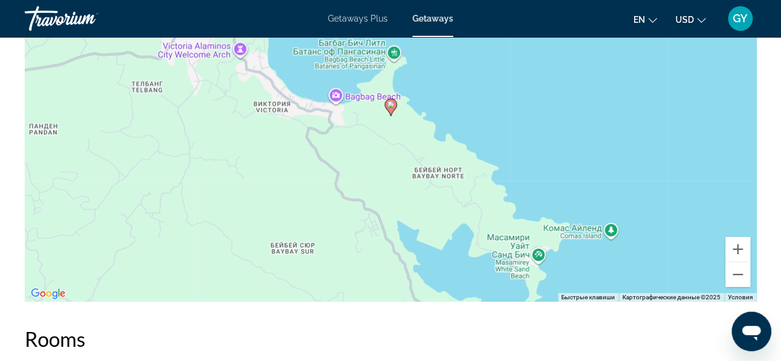
scroll to position [1892, 0]
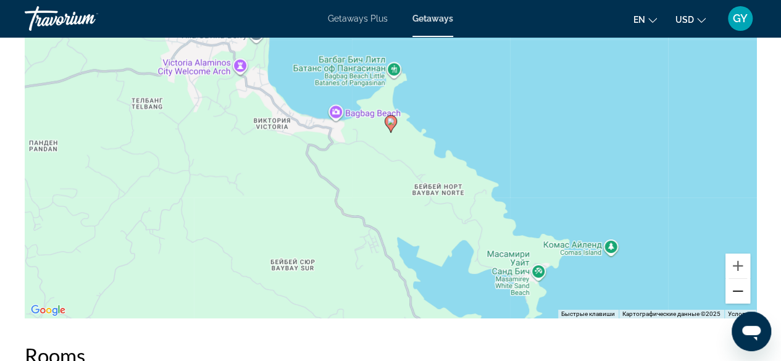
click at [739, 293] on button "Уменьшить" at bounding box center [737, 291] width 25 height 25
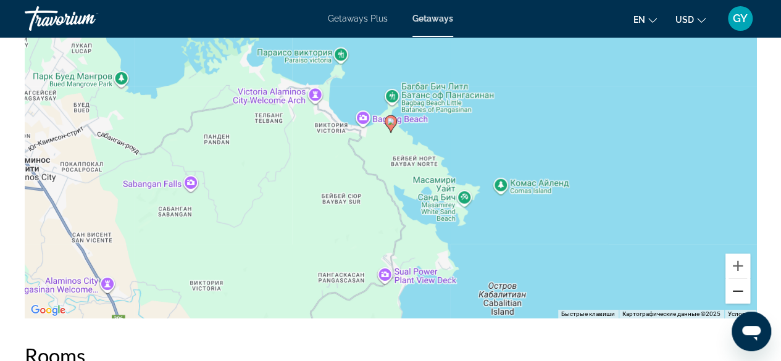
click at [741, 292] on button "Уменьшить" at bounding box center [737, 291] width 25 height 25
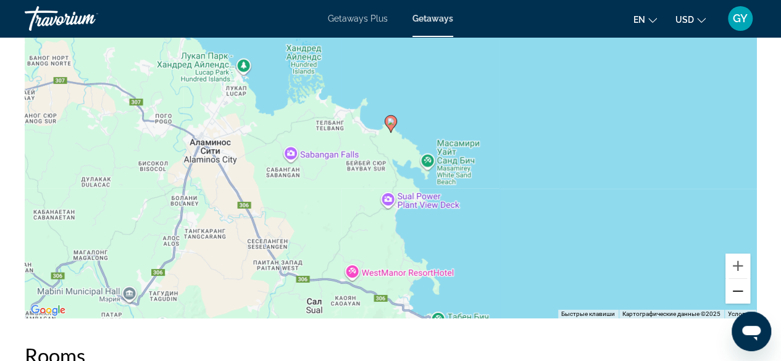
click at [741, 292] on button "Уменьшить" at bounding box center [737, 291] width 25 height 25
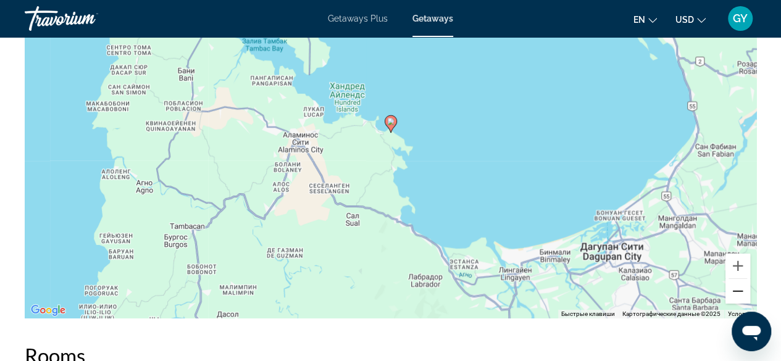
click at [746, 292] on button "Уменьшить" at bounding box center [737, 291] width 25 height 25
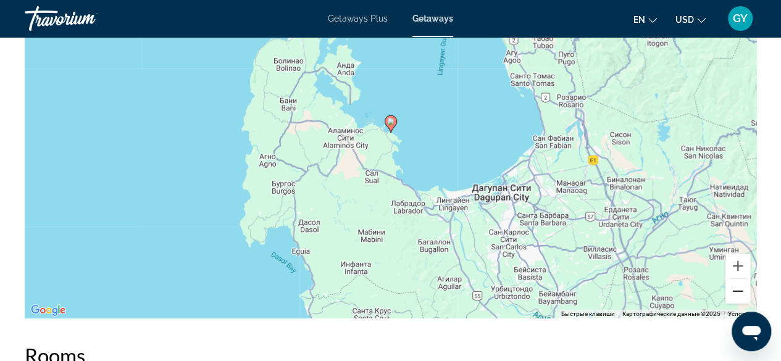
click at [747, 291] on button "Уменьшить" at bounding box center [737, 291] width 25 height 25
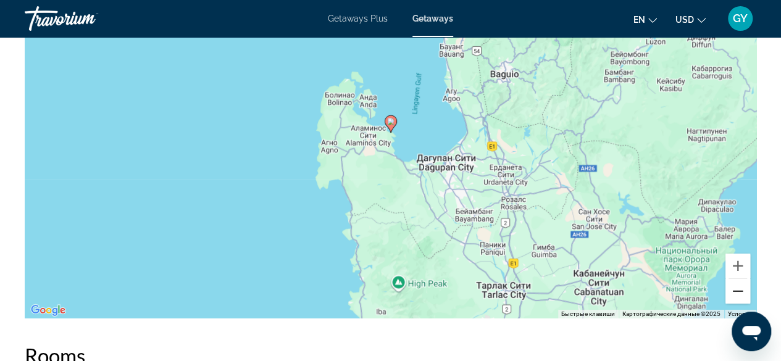
click at [747, 291] on button "Уменьшить" at bounding box center [737, 291] width 25 height 25
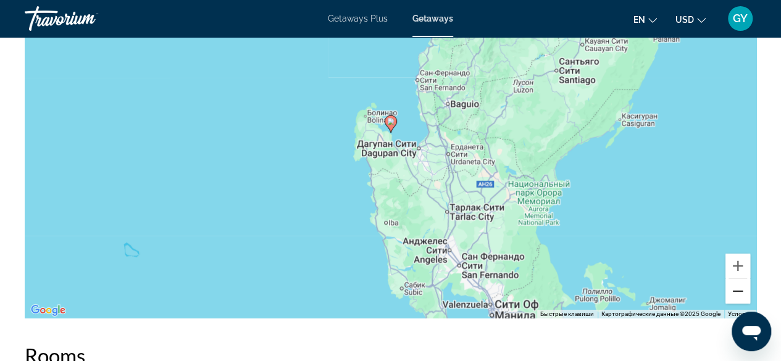
click at [747, 291] on button "Уменьшить" at bounding box center [737, 291] width 25 height 25
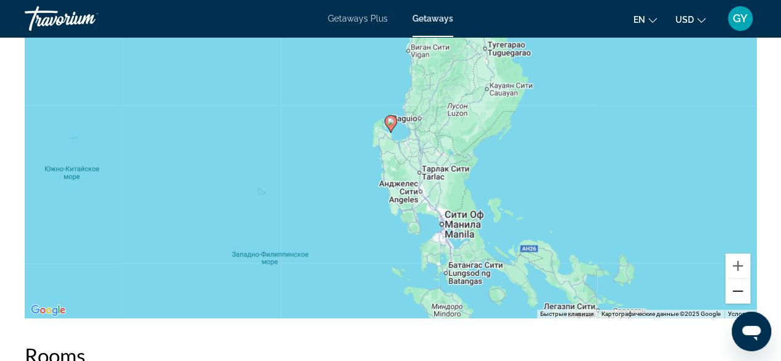
click at [732, 294] on button "Уменьшить" at bounding box center [737, 291] width 25 height 25
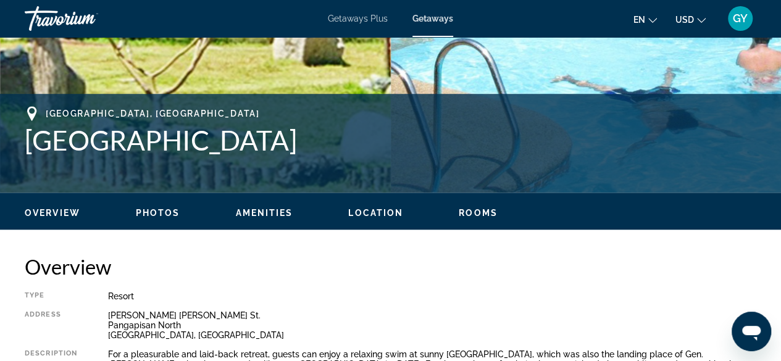
scroll to position [427, 0]
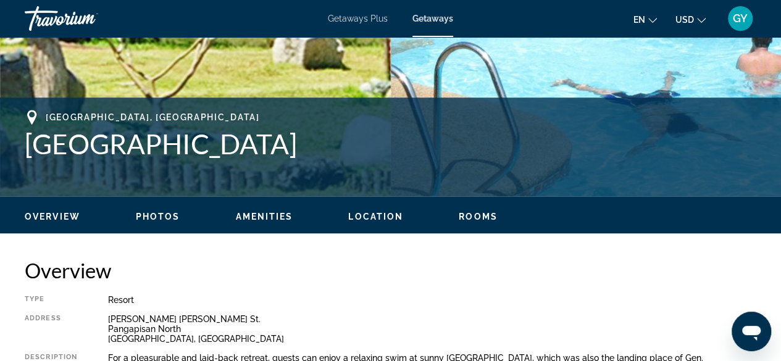
drag, startPoint x: 392, startPoint y: 146, endPoint x: 0, endPoint y: 146, distance: 391.9
click at [0, 146] on div "Pangasinan, Philippines El Puerto Marina Beach Resort Address Don Martín Doming…" at bounding box center [390, 147] width 781 height 74
copy h1 "El Puerto Marina Beach Resort"
